Goal: Task Accomplishment & Management: Complete application form

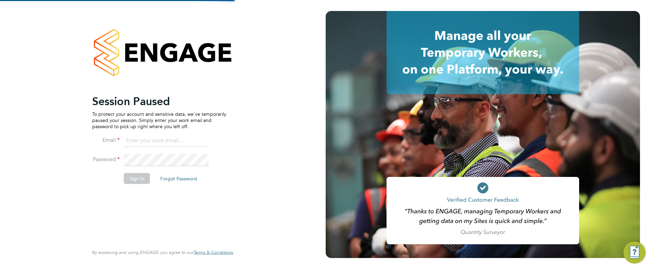
type input "[PERSON_NAME][EMAIL_ADDRESS][PERSON_NAME][DOMAIN_NAME]"
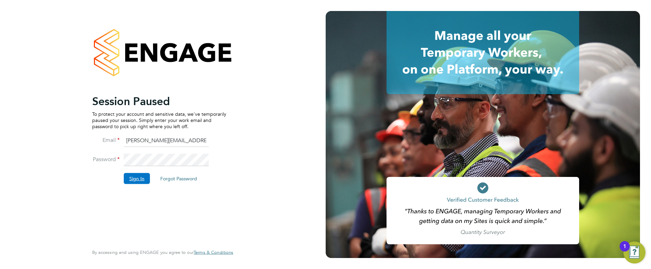
click at [140, 177] on button "Sign In" at bounding box center [137, 178] width 26 height 11
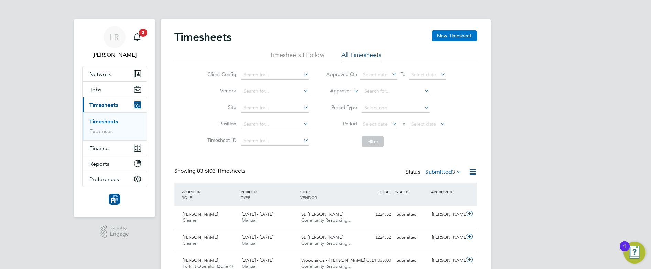
click at [453, 35] on button "New Timesheet" at bounding box center [453, 35] width 45 height 11
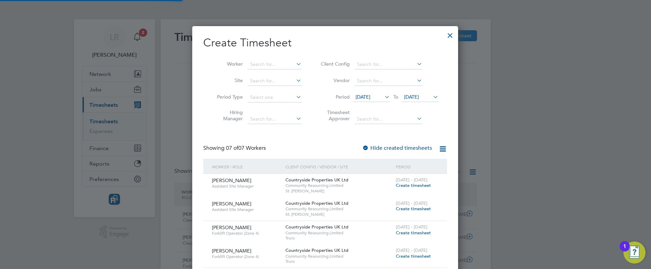
scroll to position [492, 266]
click at [255, 65] on input at bounding box center [275, 65] width 54 height 10
click at [260, 72] on b "Andriu" at bounding box center [257, 74] width 15 height 6
type input "[PERSON_NAME]"
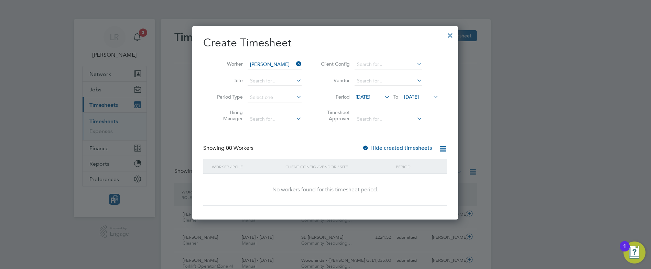
click at [401, 147] on label "Hide created timesheets" at bounding box center [397, 148] width 70 height 7
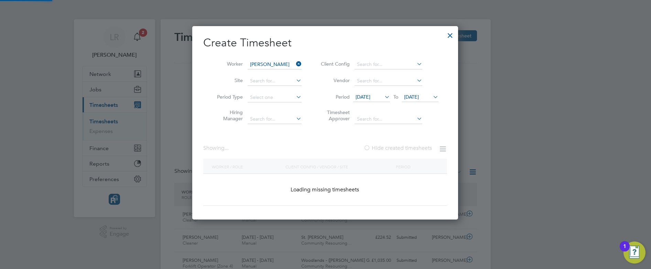
scroll to position [201, 266]
click at [401, 147] on label "Hide created timesheets" at bounding box center [397, 148] width 68 height 7
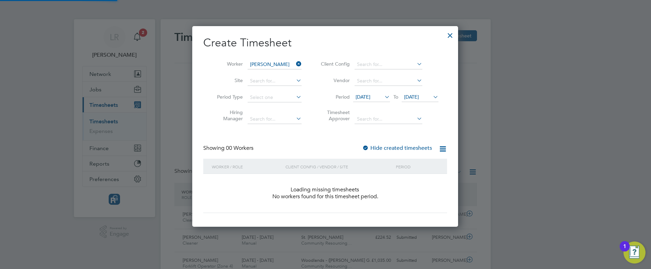
scroll to position [3, 3]
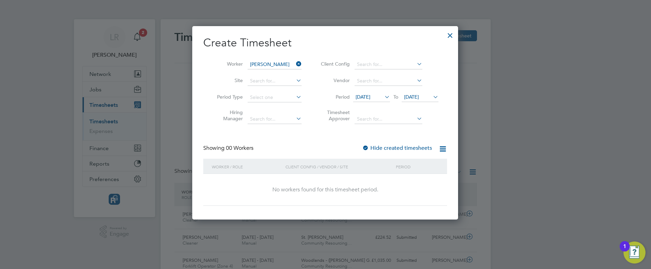
click at [451, 33] on div at bounding box center [450, 34] width 12 height 12
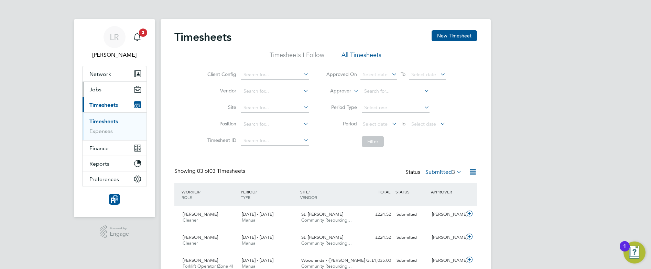
click at [97, 90] on span "Jobs" at bounding box center [95, 89] width 12 height 7
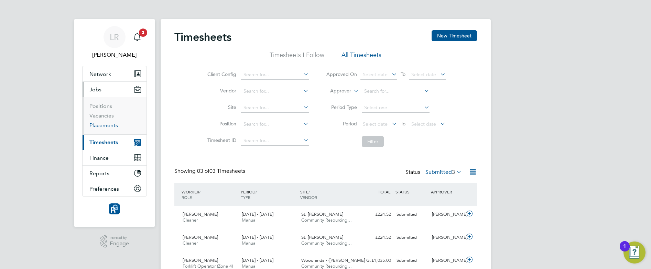
click at [99, 125] on link "Placements" at bounding box center [103, 125] width 29 height 7
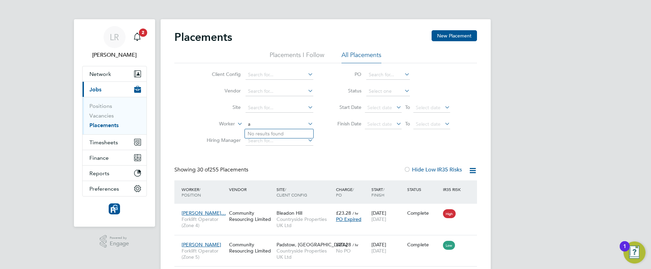
click at [266, 122] on input "a" at bounding box center [279, 125] width 68 height 10
click at [264, 132] on b "[PERSON_NAME]" at bounding box center [268, 134] width 40 height 6
type input "[PERSON_NAME]"
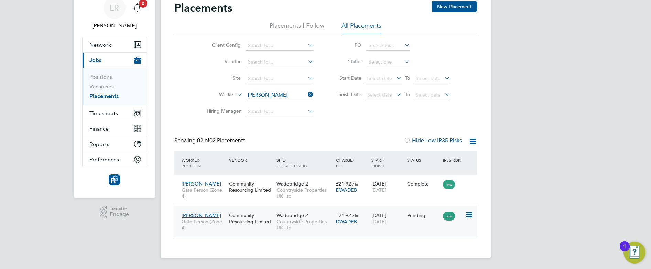
click at [467, 213] on icon at bounding box center [468, 215] width 7 height 8
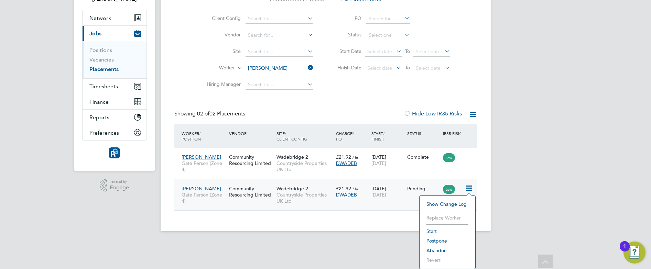
click at [429, 231] on li "Start" at bounding box center [447, 232] width 49 height 10
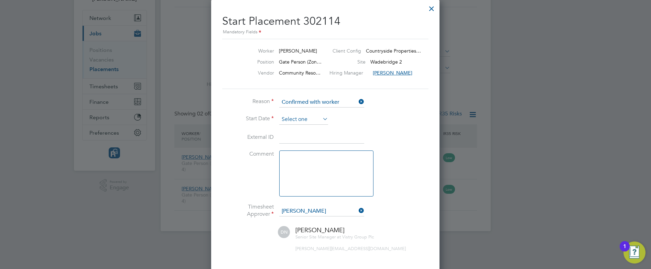
click at [321, 116] on icon at bounding box center [321, 119] width 0 height 10
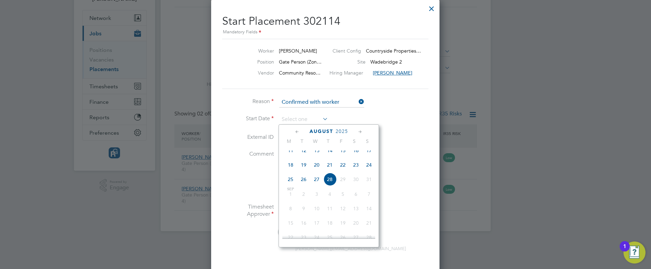
click at [288, 171] on span "18" at bounding box center [290, 164] width 13 height 13
type input "[DATE]"
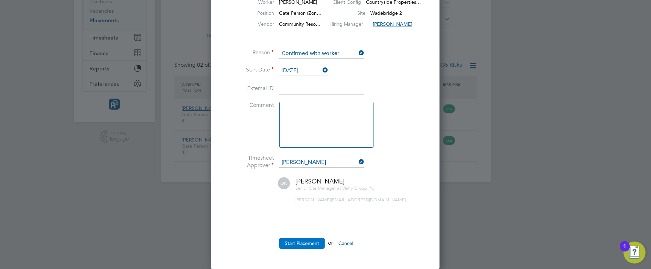
click at [302, 241] on button "Start Placement" at bounding box center [301, 243] width 45 height 11
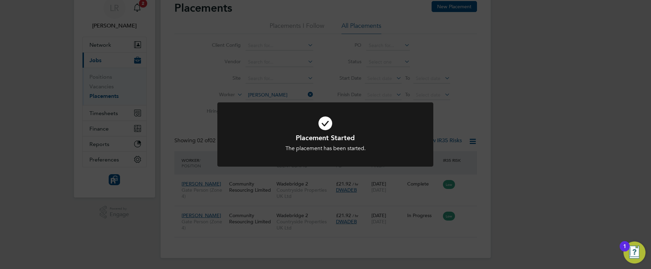
click at [543, 114] on div "Placement Started The placement has been started. Cancel Okay" at bounding box center [325, 134] width 651 height 269
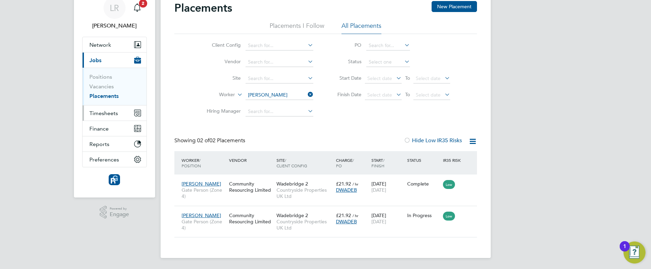
click at [103, 115] on span "Timesheets" at bounding box center [103, 113] width 29 height 7
click at [107, 113] on span "Timesheets" at bounding box center [103, 113] width 29 height 7
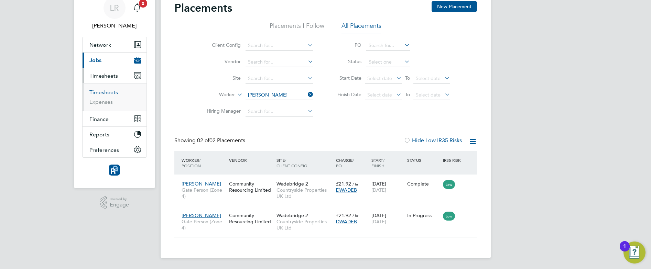
click at [99, 91] on link "Timesheets" at bounding box center [103, 92] width 29 height 7
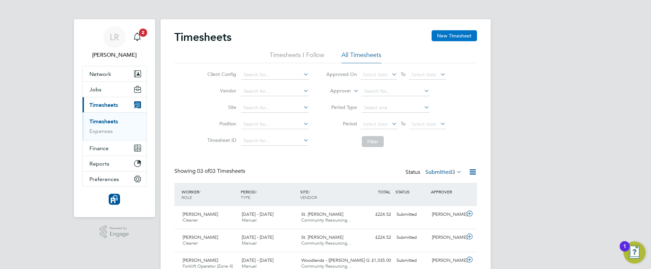
click at [438, 35] on button "New Timesheet" at bounding box center [453, 35] width 45 height 11
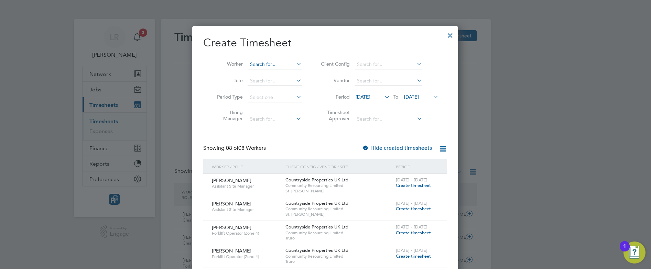
click at [259, 64] on input at bounding box center [275, 65] width 54 height 10
click at [260, 73] on b "Andri" at bounding box center [256, 74] width 12 height 6
type input "[PERSON_NAME]"
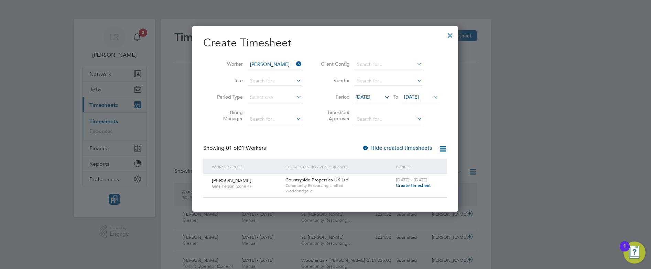
click at [411, 187] on span "Create timesheet" at bounding box center [413, 186] width 35 height 6
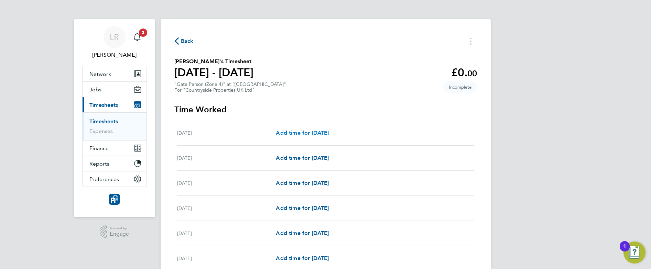
click at [292, 134] on span "Add time for [DATE]" at bounding box center [302, 133] width 53 height 7
select select "30"
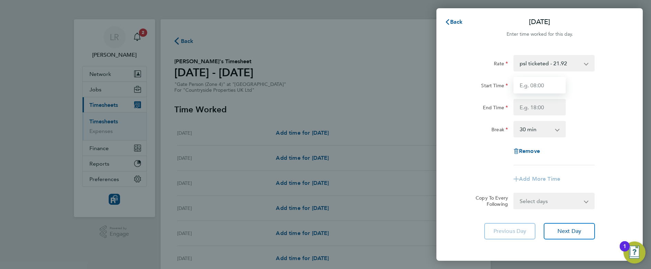
click at [525, 88] on input "Start Time" at bounding box center [539, 85] width 52 height 17
type input "07:30"
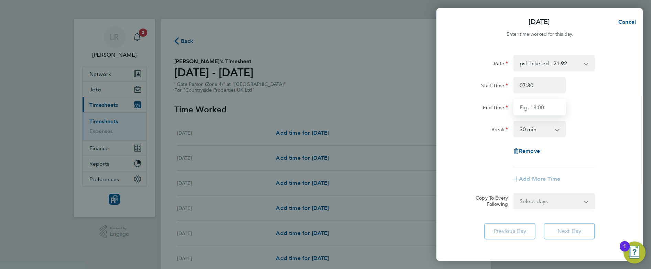
click at [526, 105] on input "End Time" at bounding box center [539, 107] width 52 height 17
type input "17:00"
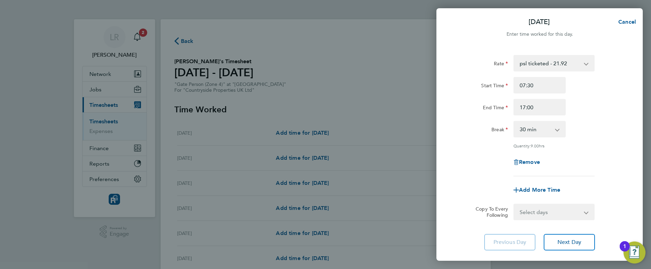
click at [457, 157] on div "Remove" at bounding box center [539, 162] width 173 height 17
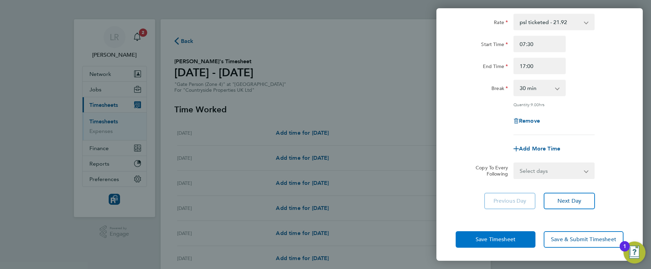
click at [481, 237] on span "Save Timesheet" at bounding box center [495, 239] width 40 height 7
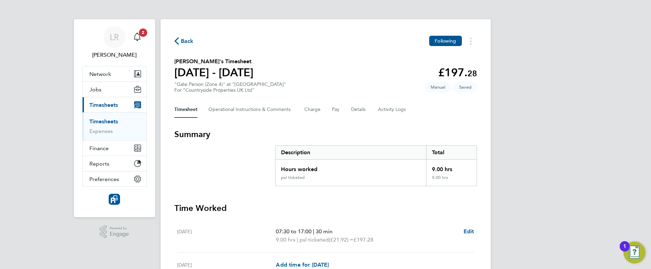
scroll to position [195, 0]
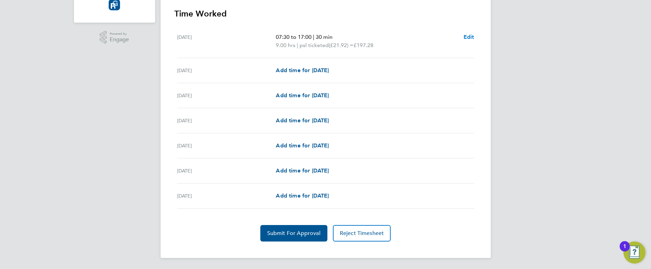
click at [467, 38] on span "Edit" at bounding box center [468, 37] width 11 height 7
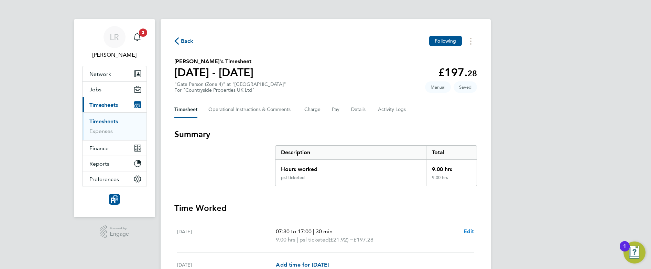
select select "30"
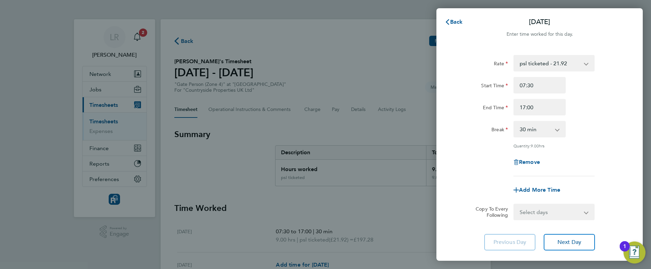
click at [465, 163] on div "Remove" at bounding box center [539, 162] width 173 height 17
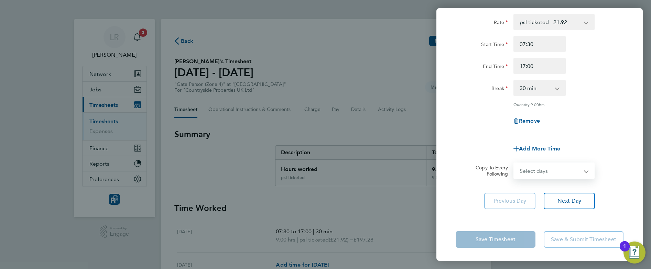
click at [569, 170] on select "Select days Day Weekday (Mon-Fri) Weekend (Sat-Sun) [DATE] [DATE] [DATE] [DATE]…" at bounding box center [550, 170] width 72 height 15
select select "WEEKDAY"
click at [514, 163] on select "Select days Day Weekday (Mon-Fri) Weekend (Sat-Sun) [DATE] [DATE] [DATE] [DATE]…" at bounding box center [550, 170] width 72 height 15
select select "[DATE]"
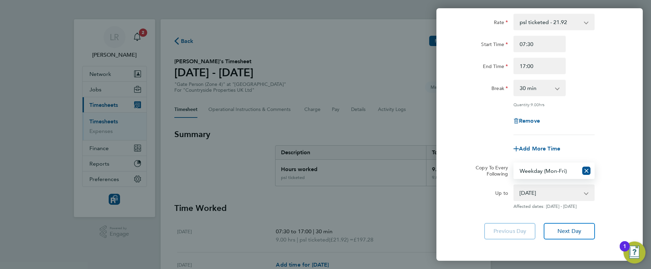
scroll to position [72, 0]
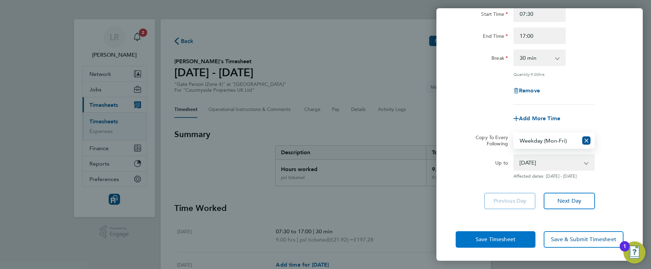
click at [474, 241] on button "Save Timesheet" at bounding box center [496, 239] width 80 height 17
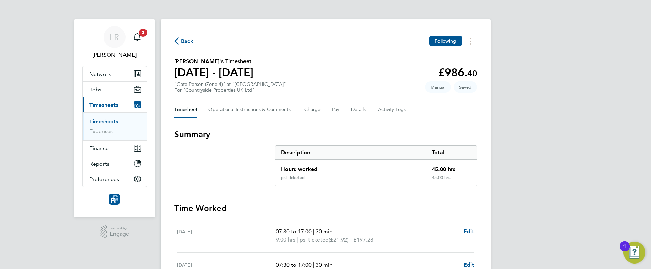
scroll to position [228, 0]
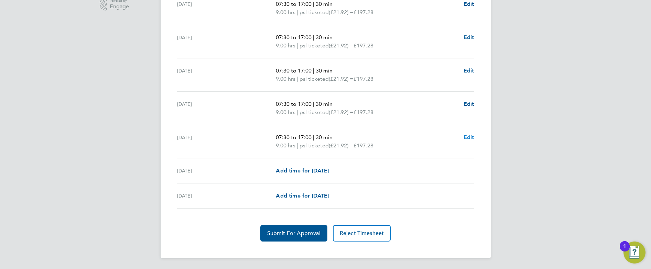
click at [470, 135] on span "Edit" at bounding box center [468, 137] width 11 height 7
select select "30"
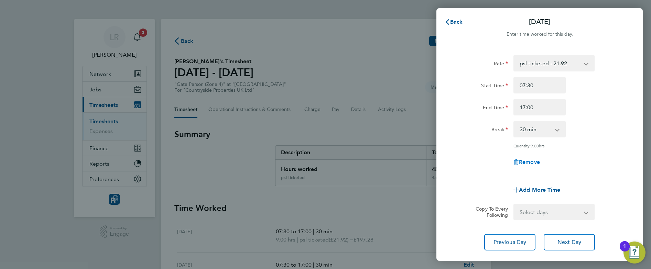
click at [525, 162] on span "Remove" at bounding box center [529, 162] width 21 height 7
select select "null"
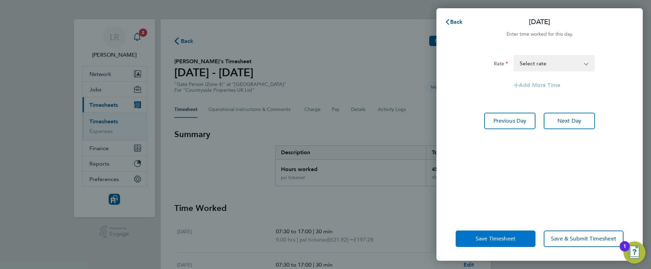
click at [494, 238] on span "Save Timesheet" at bounding box center [495, 239] width 40 height 7
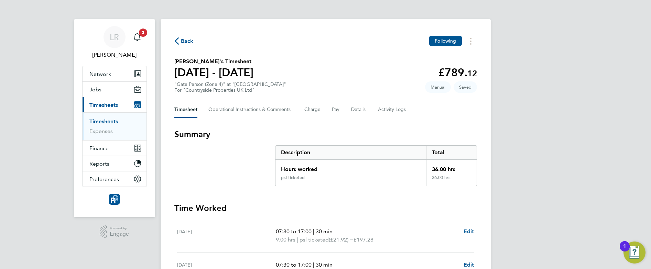
scroll to position [219, 0]
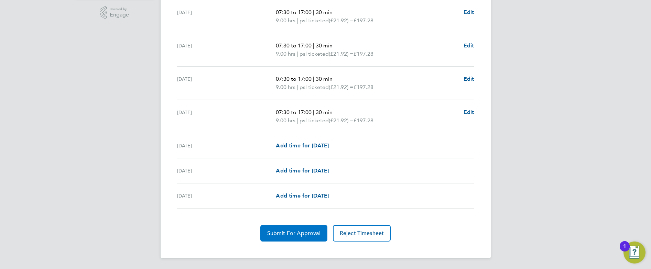
click at [266, 229] on button "Submit For Approval" at bounding box center [293, 233] width 67 height 17
